Goal: Information Seeking & Learning: Find specific page/section

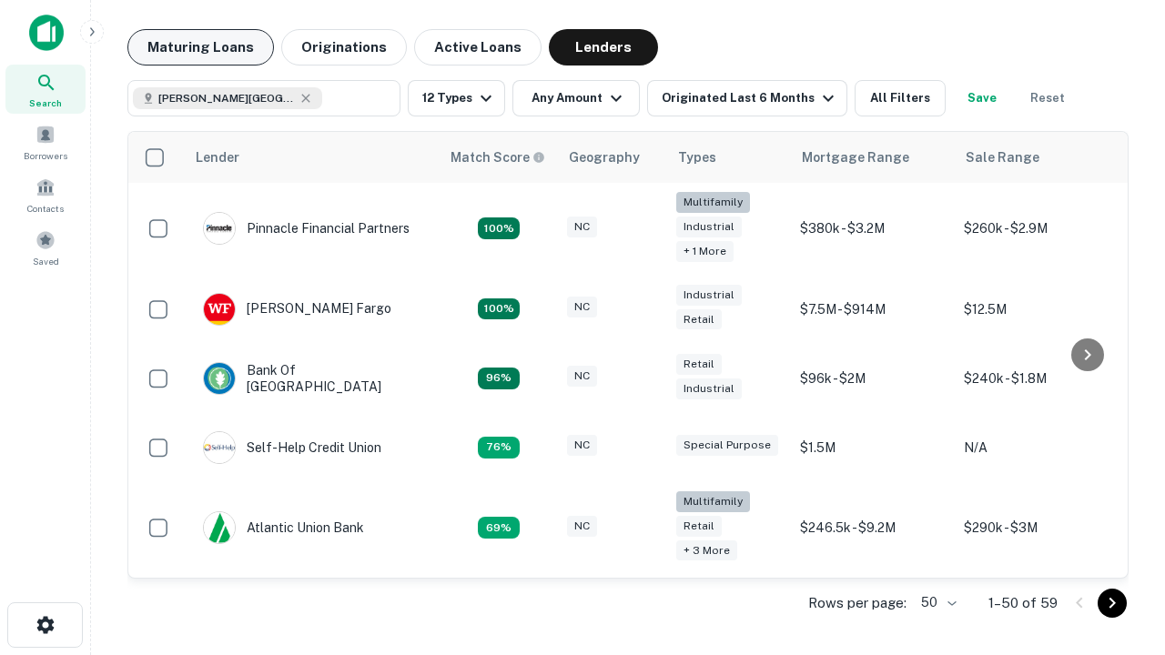
click at [200, 47] on button "Maturing Loans" at bounding box center [200, 47] width 146 height 36
